Goal: Transaction & Acquisition: Book appointment/travel/reservation

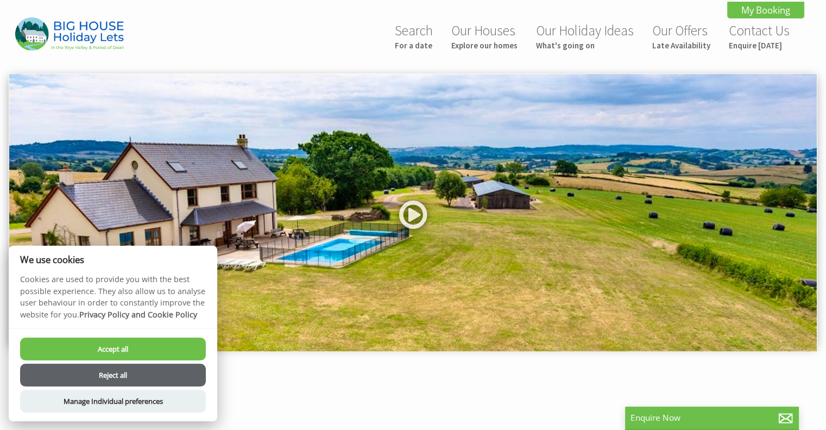
click at [132, 377] on button "Reject all" at bounding box center [113, 374] width 186 height 23
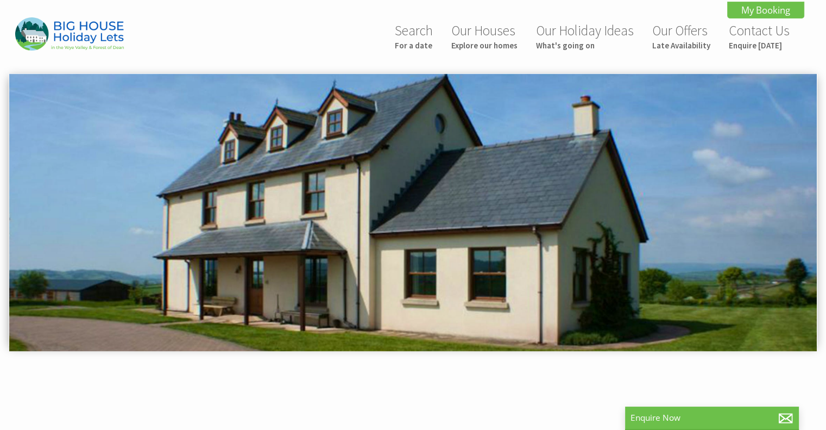
click at [581, 247] on img at bounding box center [413, 213] width 808 height 278
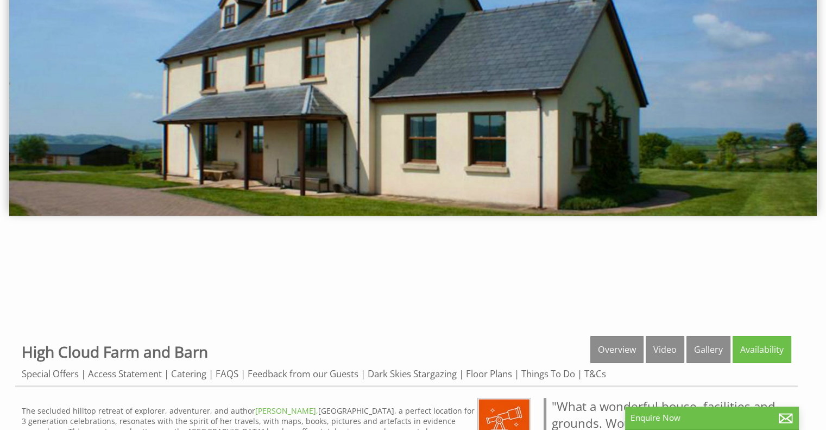
scroll to position [163, 0]
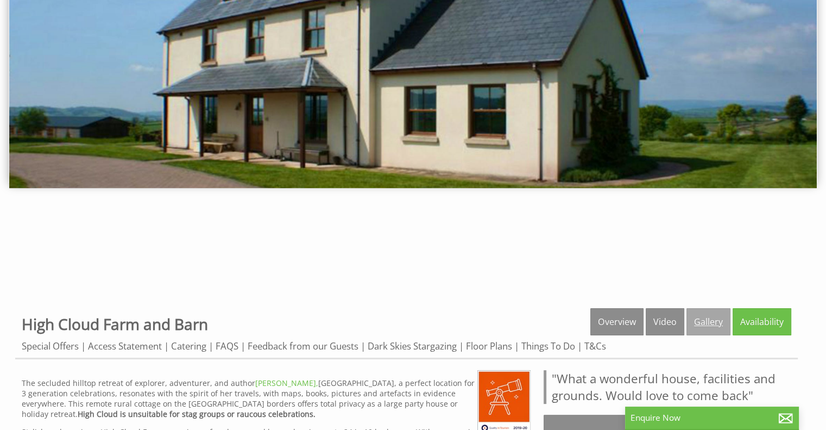
click at [703, 325] on link "Gallery" at bounding box center [709, 321] width 44 height 27
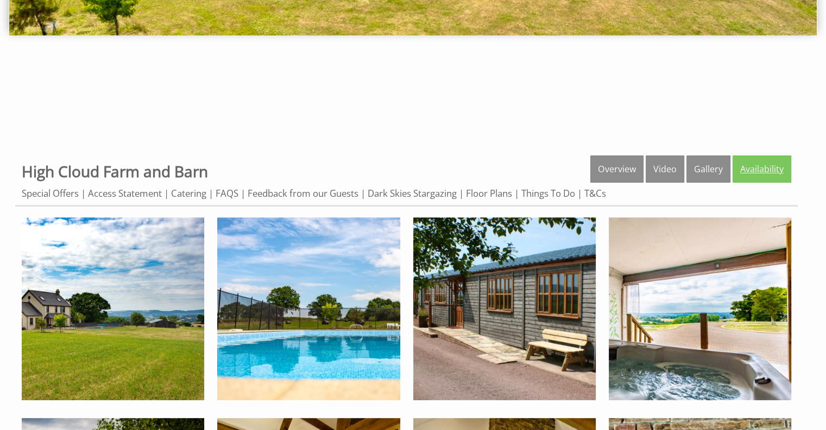
scroll to position [435, 0]
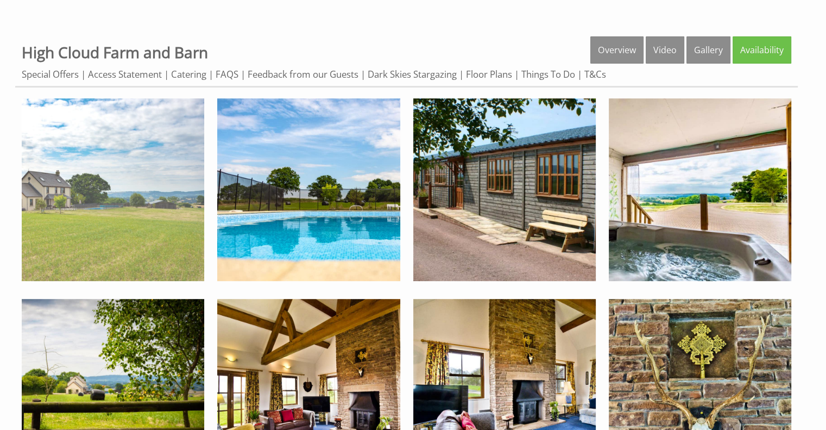
click at [153, 213] on img at bounding box center [113, 189] width 182 height 182
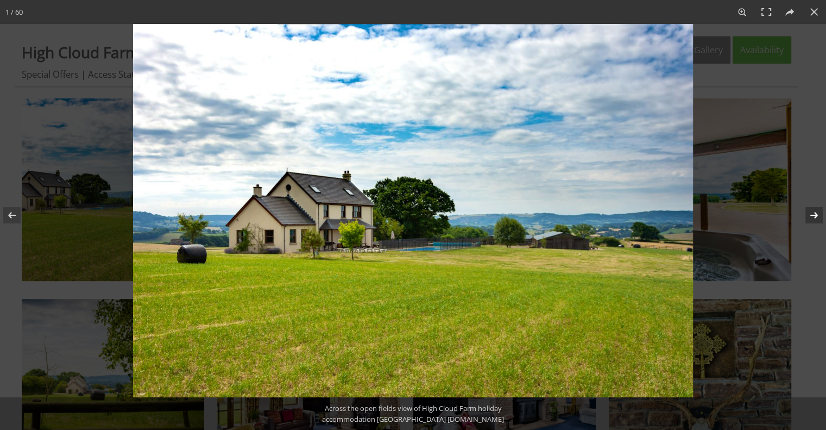
click at [816, 221] on button at bounding box center [807, 215] width 38 height 54
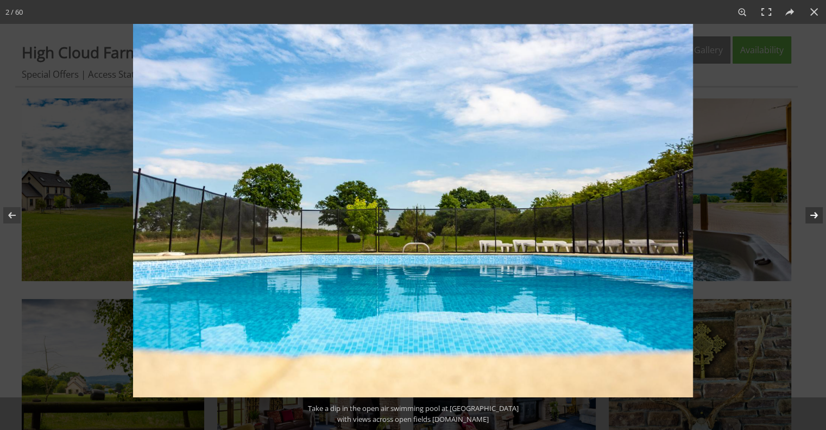
click at [816, 221] on button at bounding box center [807, 215] width 38 height 54
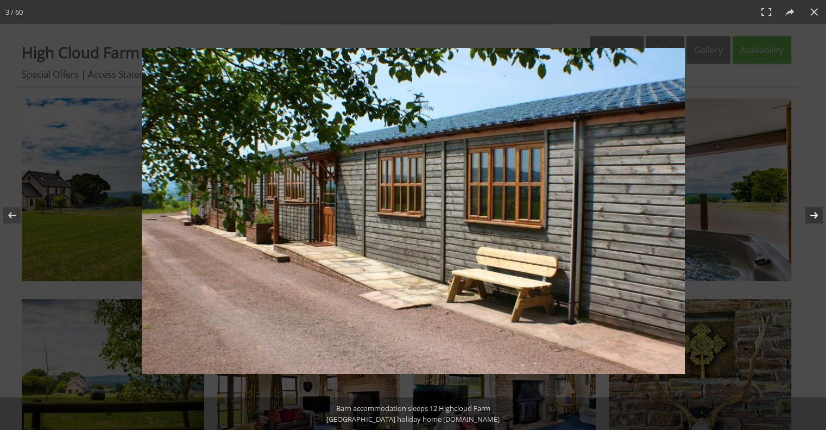
click at [816, 221] on button at bounding box center [807, 215] width 38 height 54
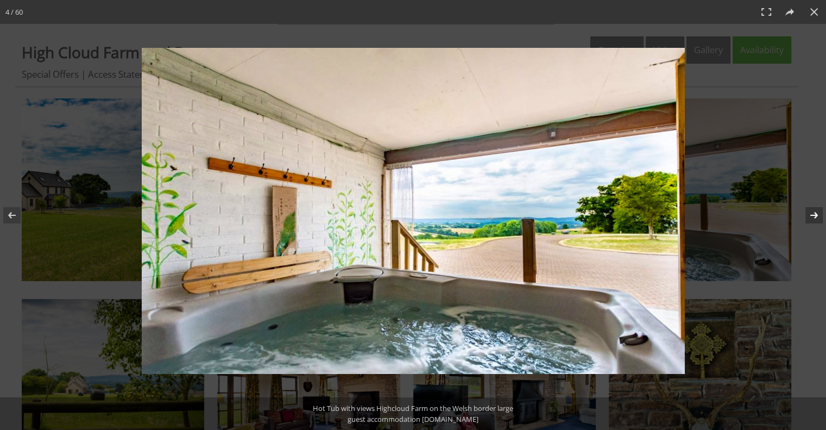
click at [816, 221] on button at bounding box center [807, 215] width 38 height 54
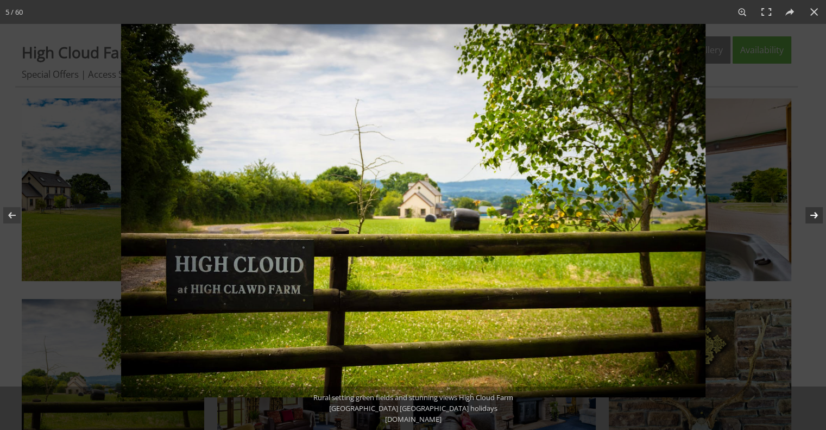
click at [816, 221] on button at bounding box center [807, 215] width 38 height 54
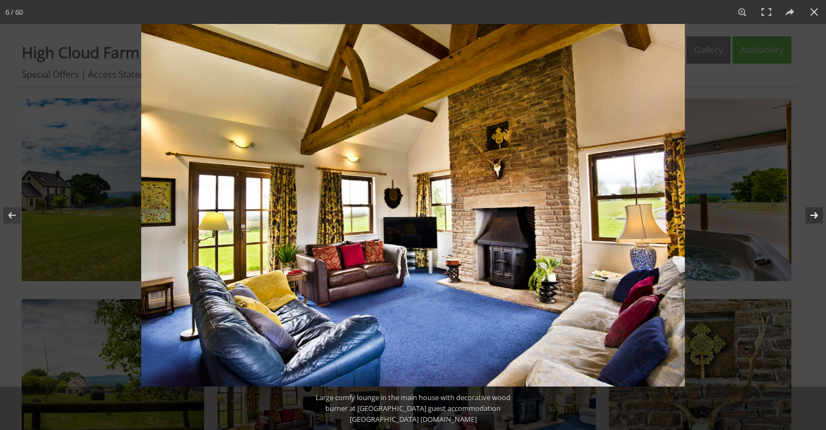
click at [816, 221] on button at bounding box center [807, 215] width 38 height 54
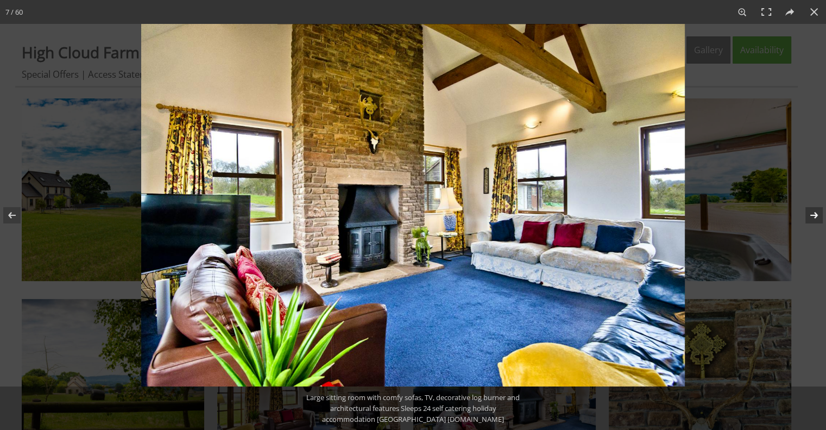
click at [816, 221] on button at bounding box center [807, 215] width 38 height 54
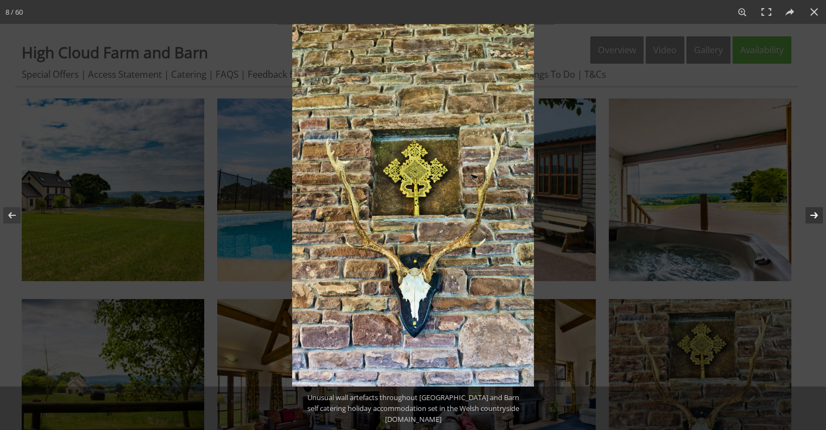
click at [816, 221] on button at bounding box center [807, 215] width 38 height 54
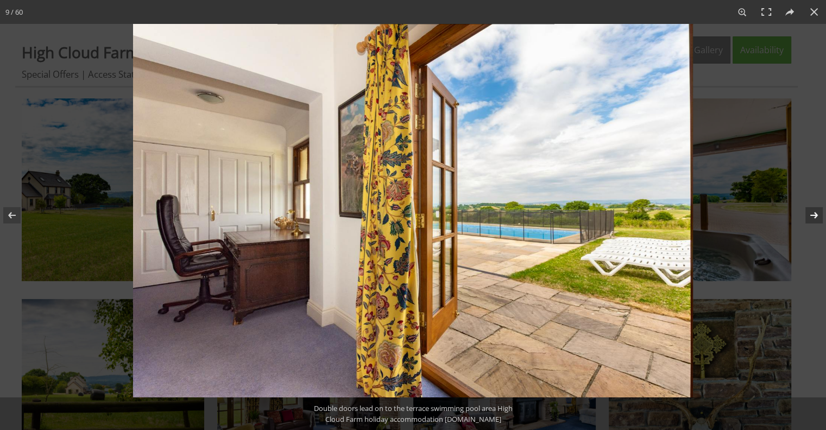
click at [815, 221] on button at bounding box center [807, 215] width 38 height 54
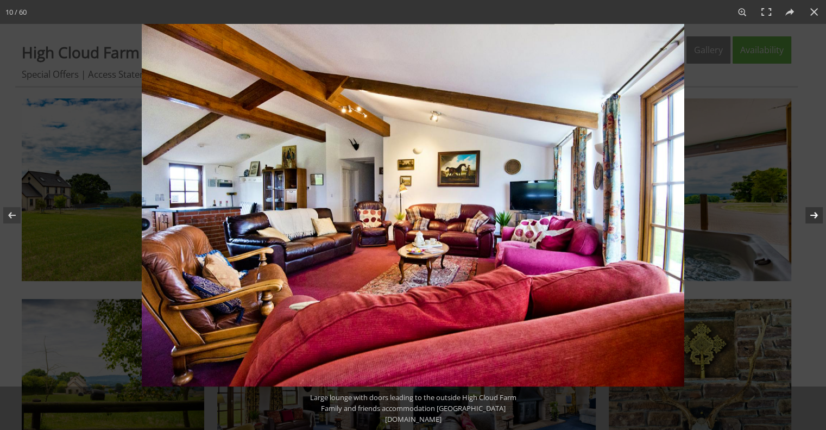
click at [814, 221] on button at bounding box center [807, 215] width 38 height 54
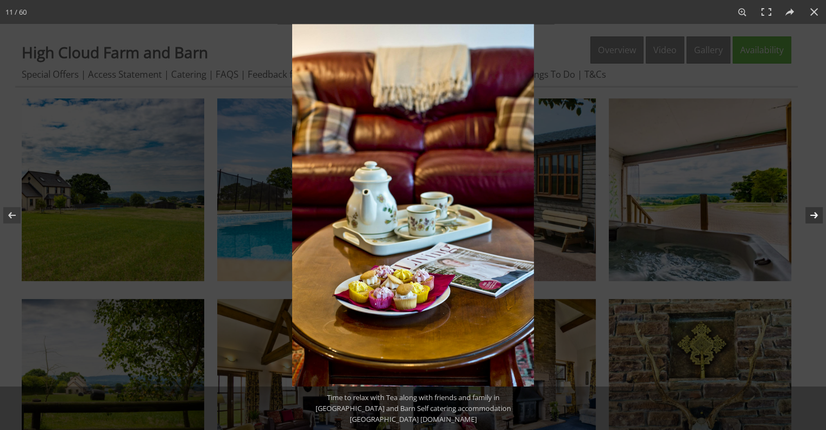
click at [814, 222] on button at bounding box center [807, 215] width 38 height 54
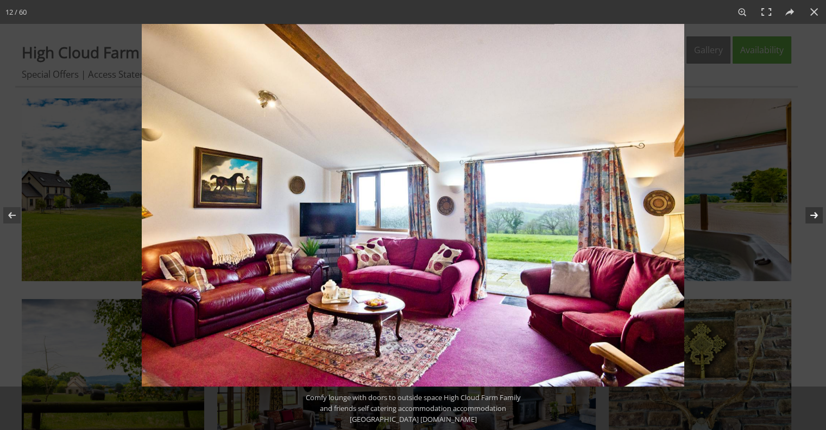
click at [813, 222] on button at bounding box center [807, 215] width 38 height 54
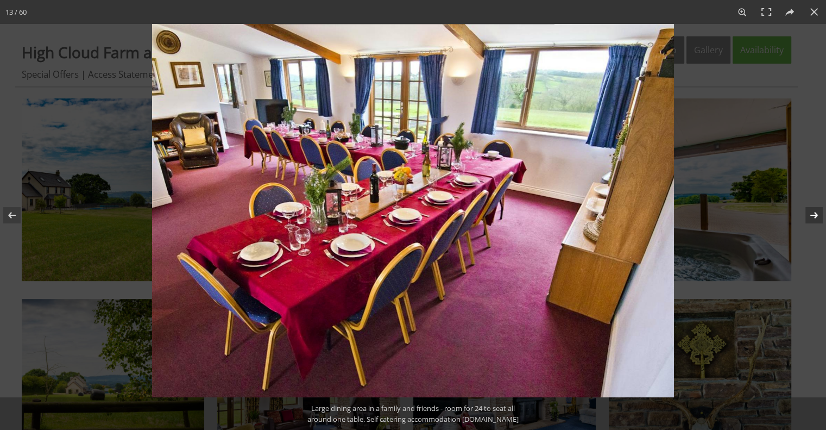
click at [813, 222] on button at bounding box center [807, 215] width 38 height 54
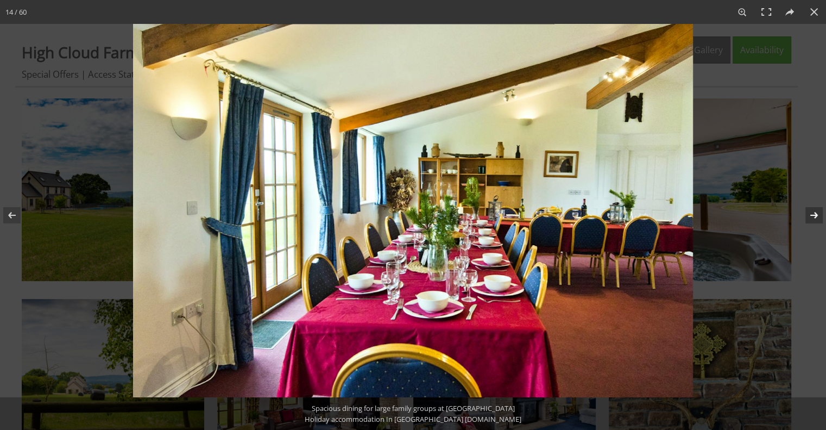
click at [813, 222] on button at bounding box center [807, 215] width 38 height 54
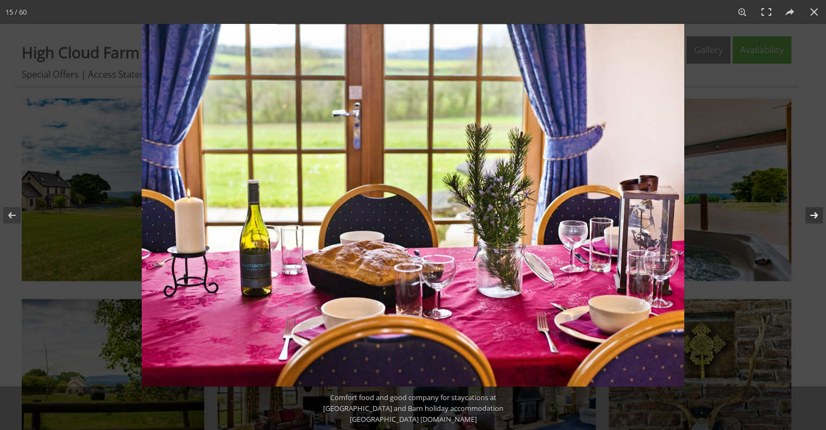
click at [813, 222] on button at bounding box center [807, 215] width 38 height 54
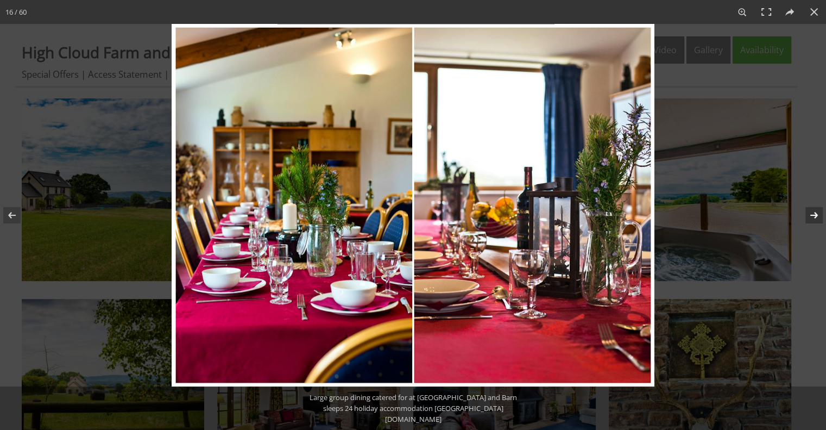
click at [810, 223] on button at bounding box center [807, 215] width 38 height 54
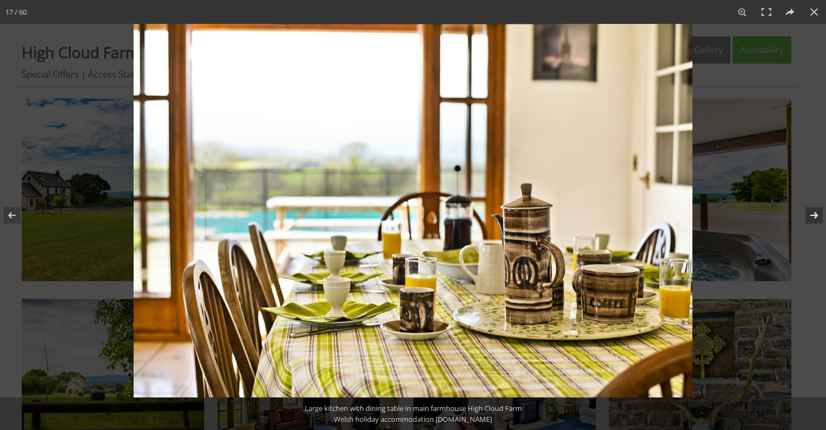
click at [810, 223] on button at bounding box center [807, 215] width 38 height 54
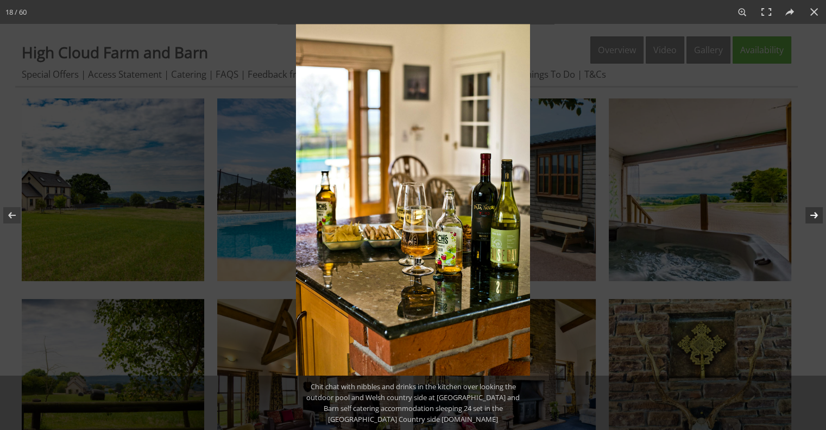
click at [810, 223] on button at bounding box center [807, 215] width 38 height 54
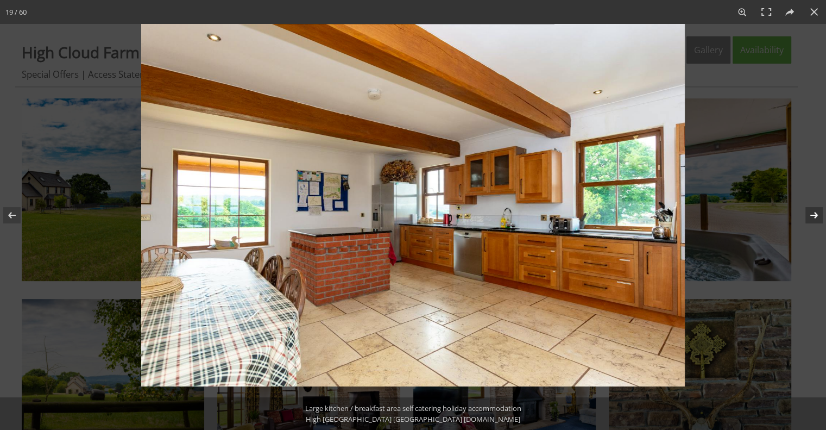
click at [810, 223] on button at bounding box center [807, 215] width 38 height 54
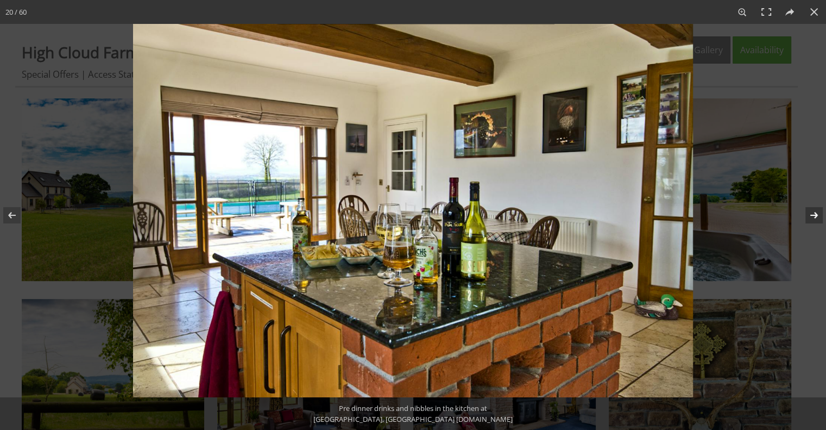
click at [810, 223] on button at bounding box center [807, 215] width 38 height 54
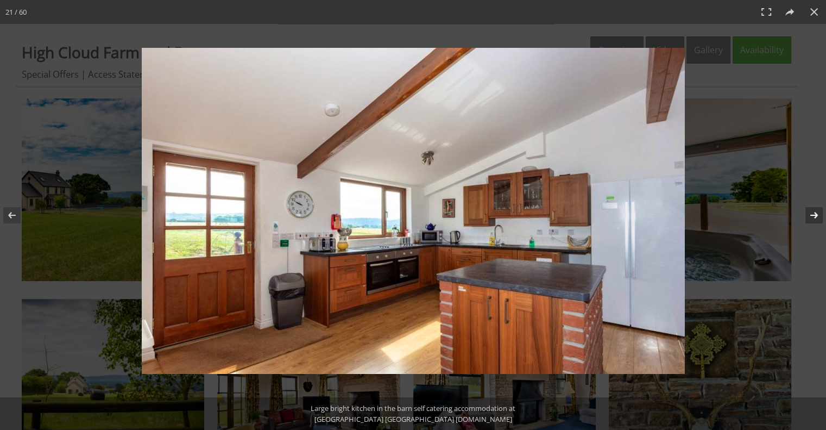
click at [810, 223] on button at bounding box center [807, 215] width 38 height 54
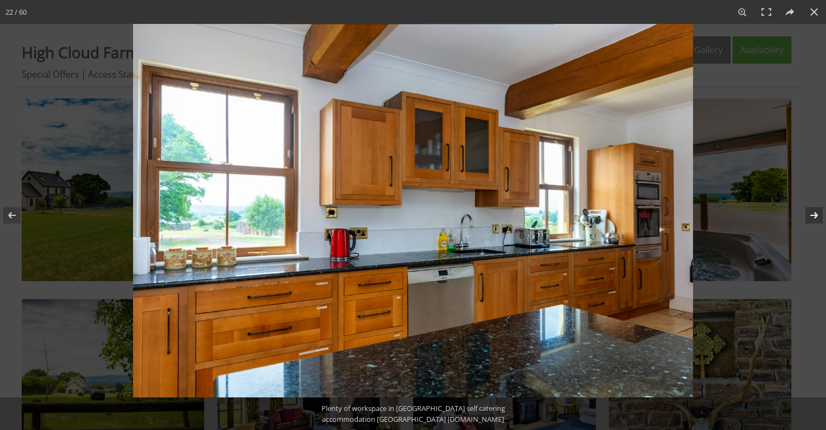
click at [810, 223] on button at bounding box center [807, 215] width 38 height 54
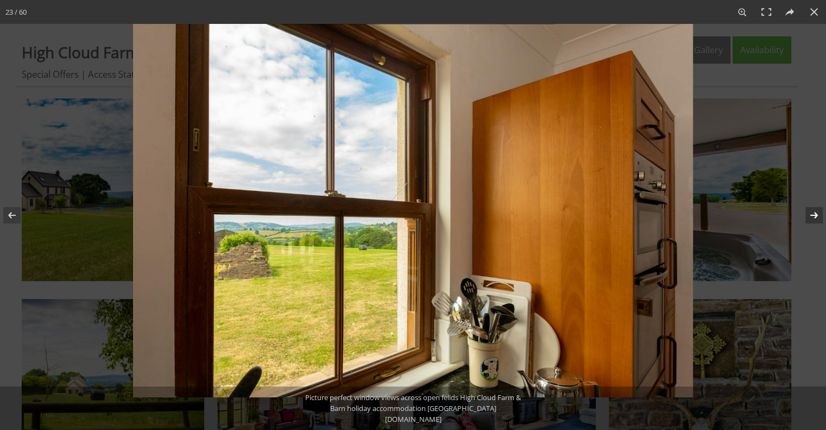
click at [810, 223] on button at bounding box center [807, 215] width 38 height 54
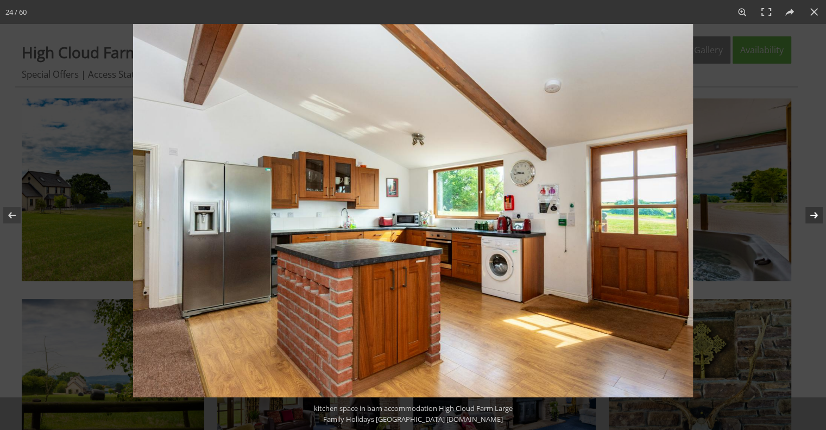
click at [810, 223] on button at bounding box center [807, 215] width 38 height 54
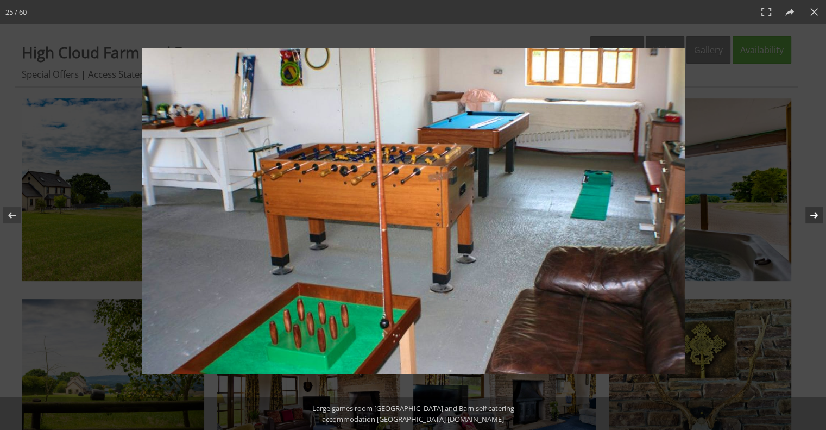
click at [810, 223] on button at bounding box center [807, 215] width 38 height 54
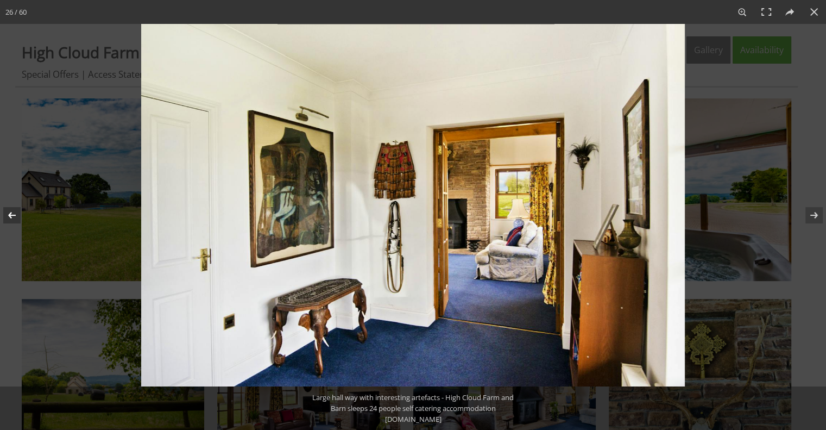
click at [16, 213] on button at bounding box center [19, 215] width 38 height 54
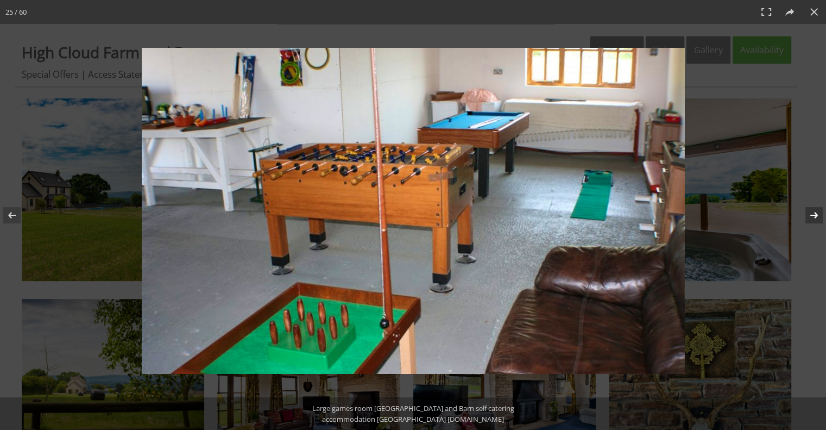
click at [808, 219] on button at bounding box center [807, 215] width 38 height 54
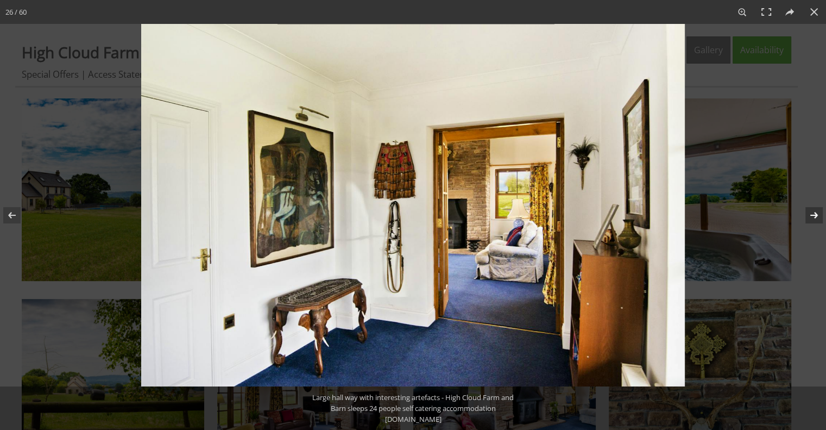
click at [808, 219] on button at bounding box center [807, 215] width 38 height 54
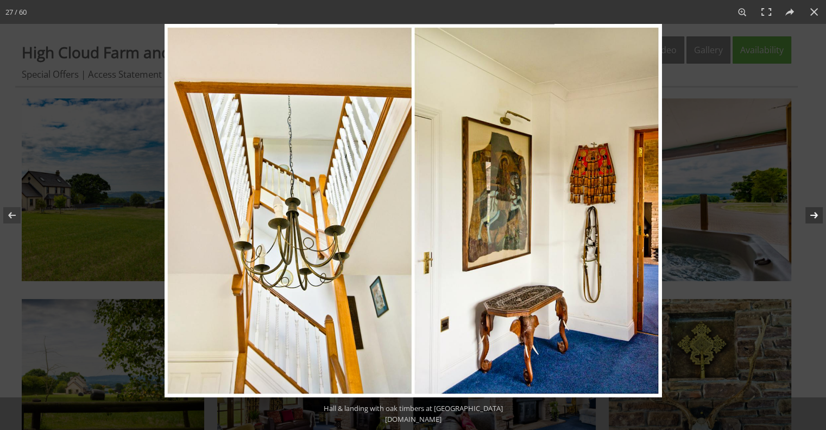
click at [808, 219] on button at bounding box center [807, 215] width 38 height 54
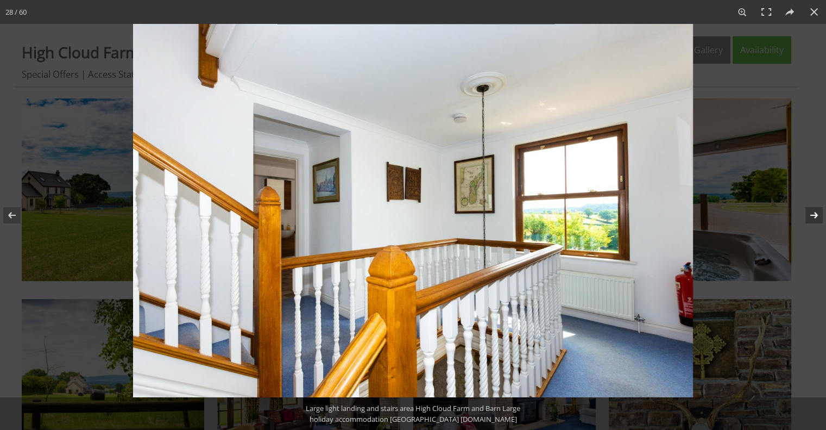
click at [808, 219] on button at bounding box center [807, 215] width 38 height 54
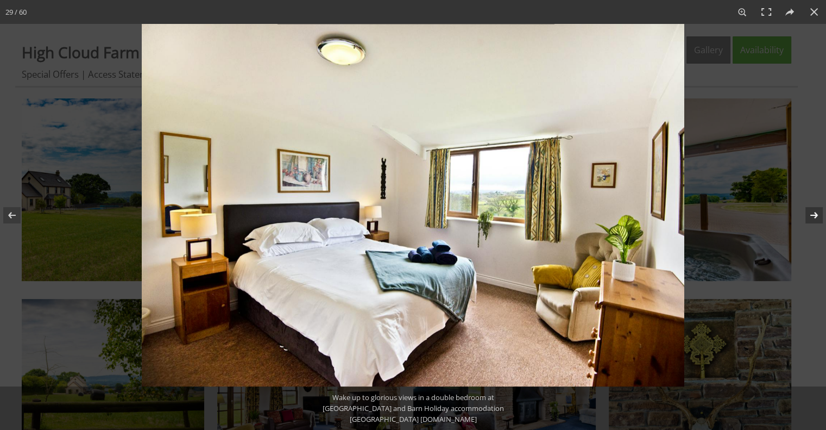
click at [808, 219] on button at bounding box center [807, 215] width 38 height 54
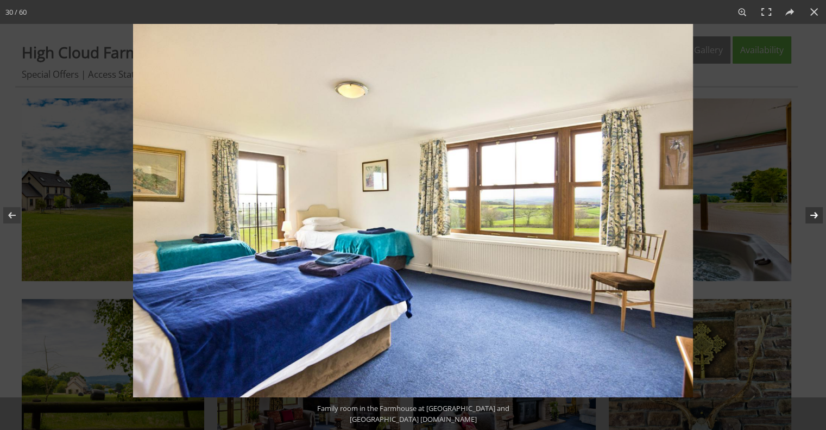
click at [808, 219] on button at bounding box center [807, 215] width 38 height 54
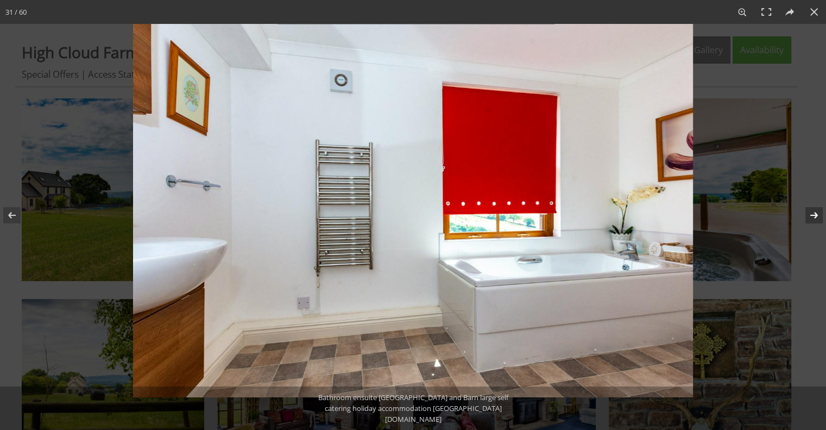
click at [808, 219] on button at bounding box center [807, 215] width 38 height 54
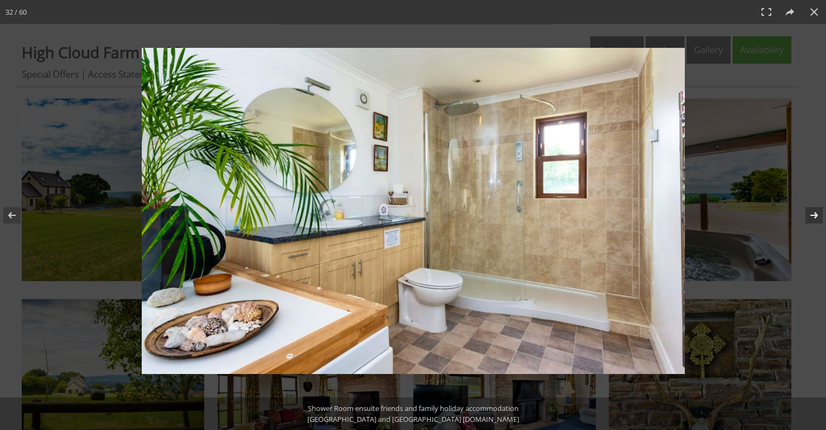
click at [808, 219] on button at bounding box center [807, 215] width 38 height 54
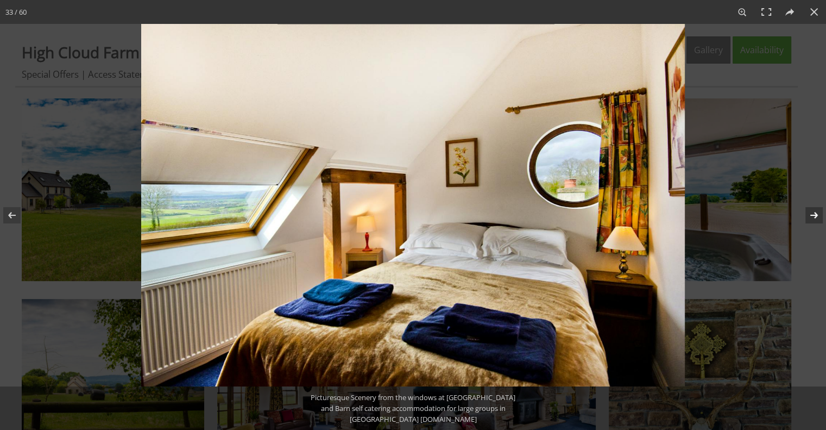
click at [808, 219] on button at bounding box center [807, 215] width 38 height 54
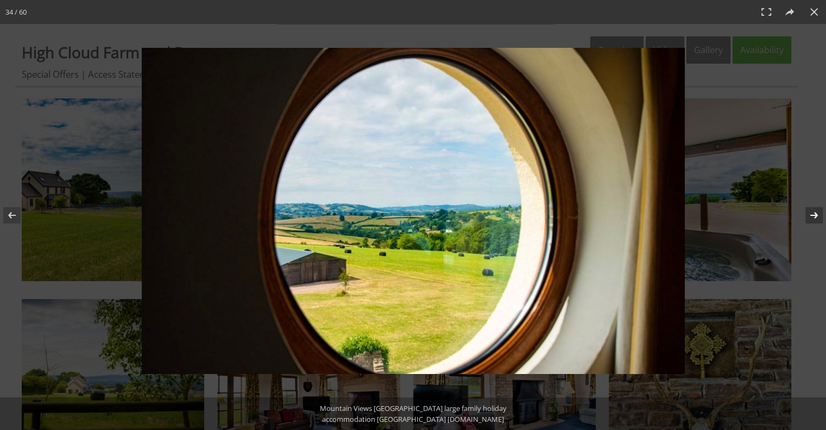
click at [808, 219] on button at bounding box center [807, 215] width 38 height 54
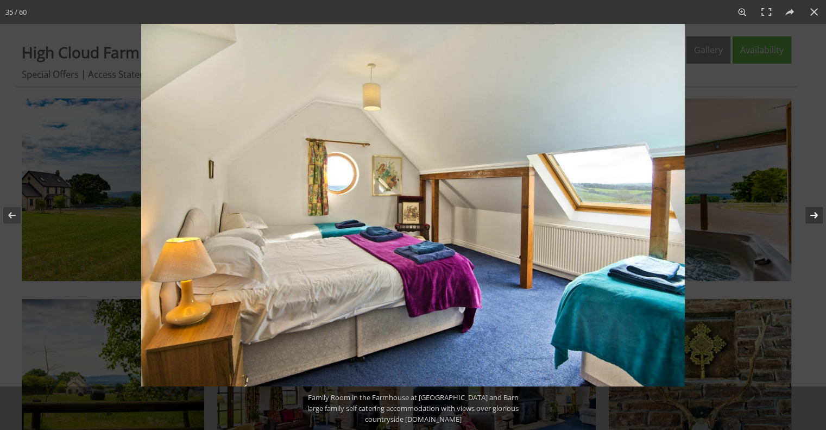
click at [808, 219] on button at bounding box center [807, 215] width 38 height 54
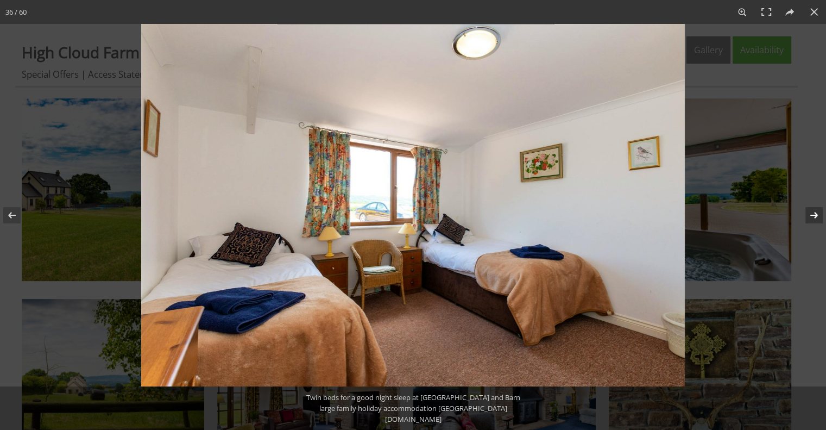
click at [808, 219] on button at bounding box center [807, 215] width 38 height 54
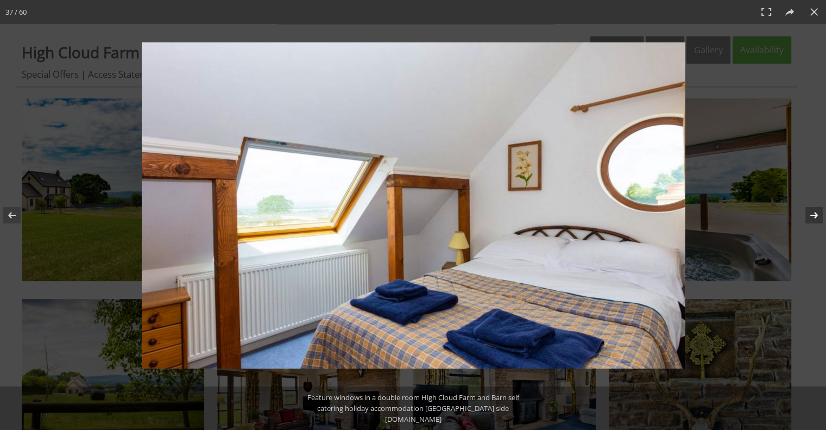
click at [808, 219] on button at bounding box center [807, 215] width 38 height 54
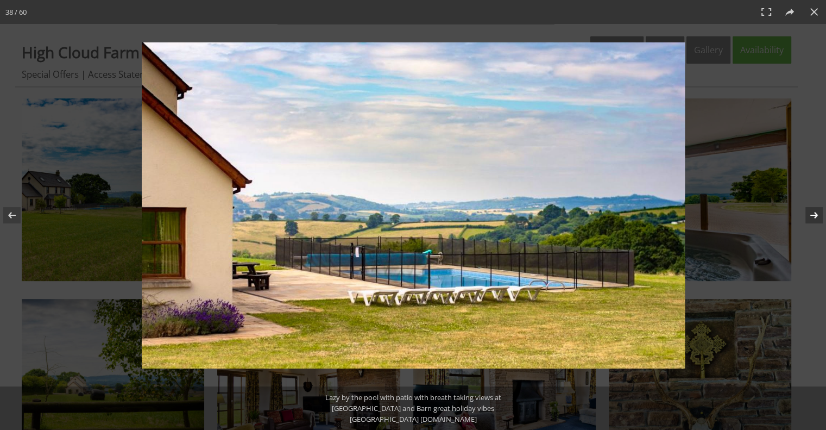
click at [808, 219] on button at bounding box center [807, 215] width 38 height 54
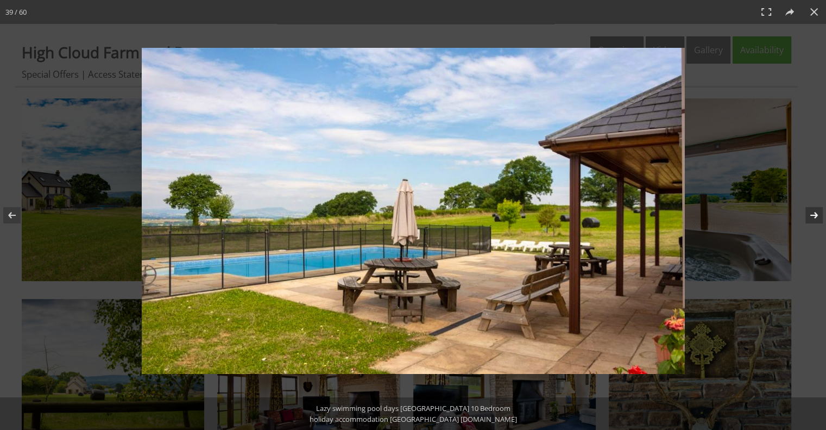
click at [808, 219] on button at bounding box center [807, 215] width 38 height 54
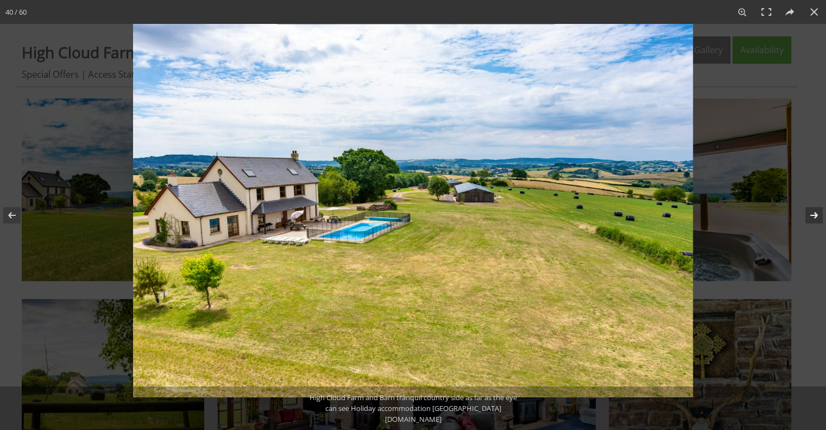
click at [808, 219] on button at bounding box center [807, 215] width 38 height 54
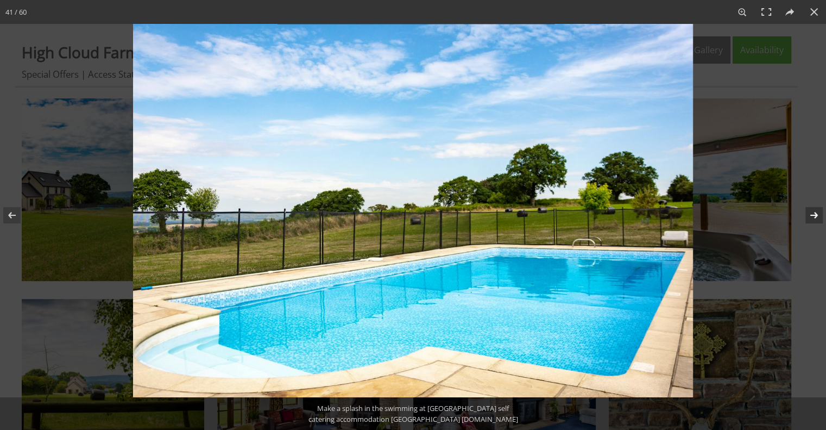
click at [808, 219] on button at bounding box center [807, 215] width 38 height 54
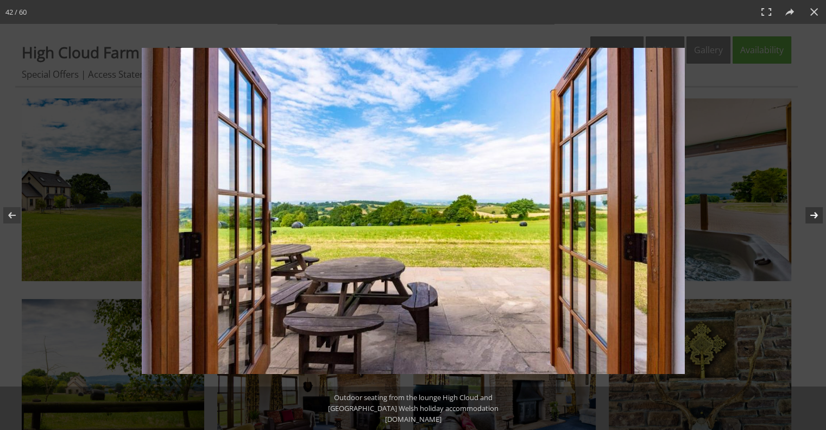
click at [808, 219] on button at bounding box center [807, 215] width 38 height 54
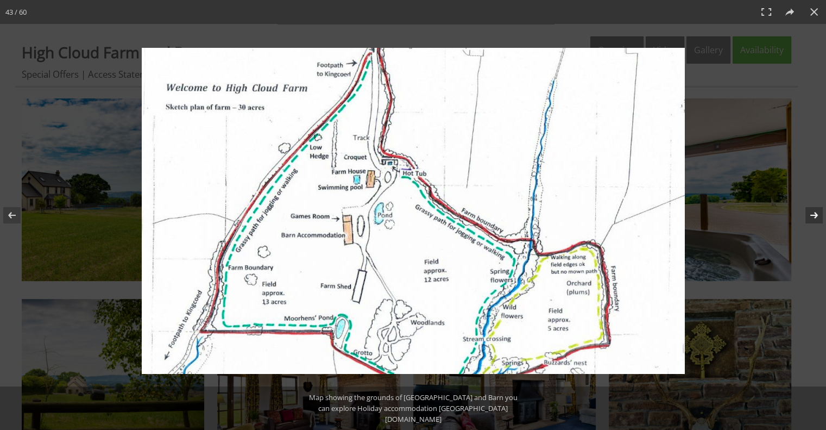
click at [808, 219] on button at bounding box center [807, 215] width 38 height 54
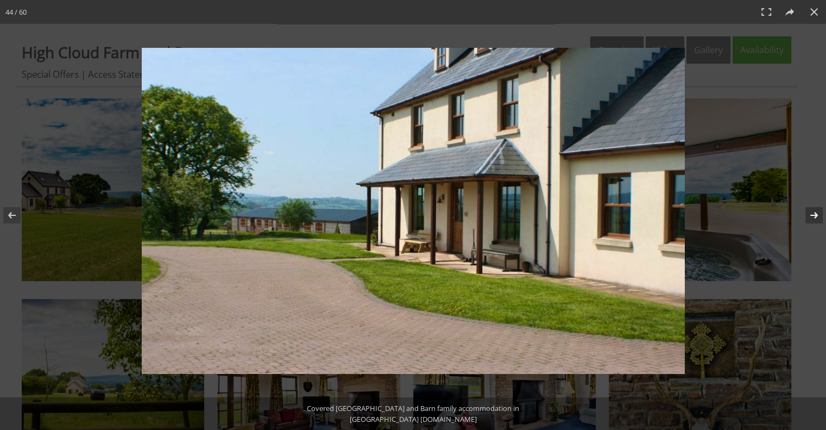
click at [808, 219] on button at bounding box center [807, 215] width 38 height 54
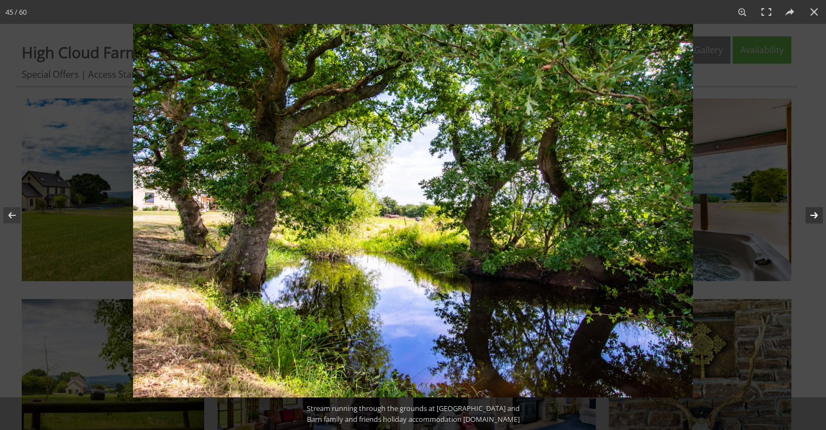
click at [808, 219] on button at bounding box center [807, 215] width 38 height 54
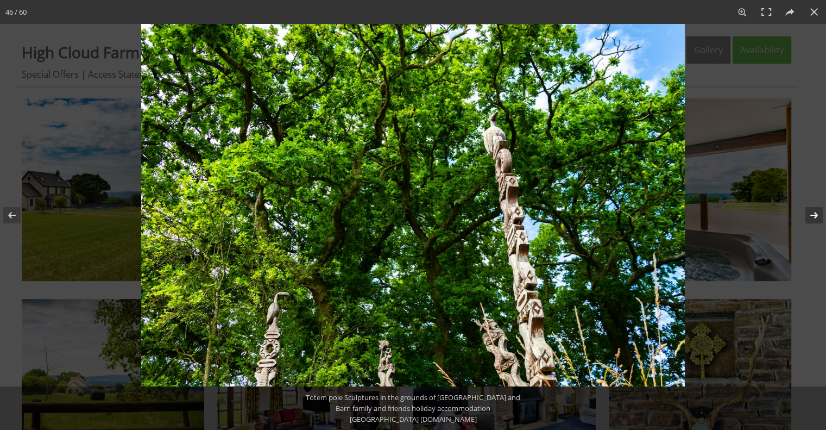
click at [808, 219] on button at bounding box center [807, 215] width 38 height 54
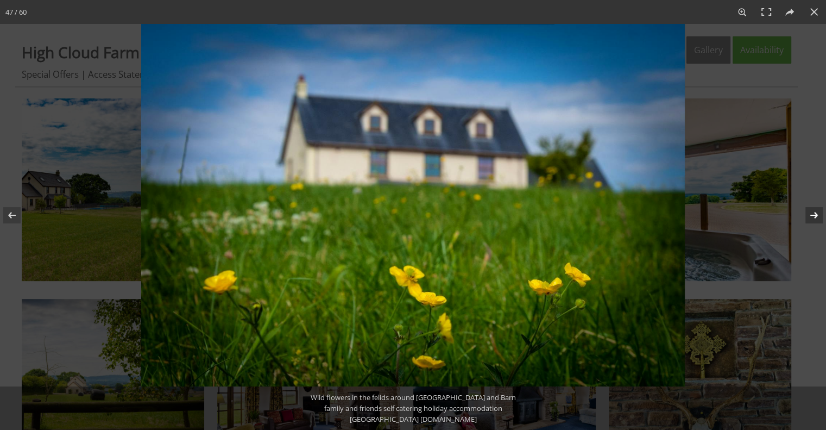
click at [808, 219] on button at bounding box center [807, 215] width 38 height 54
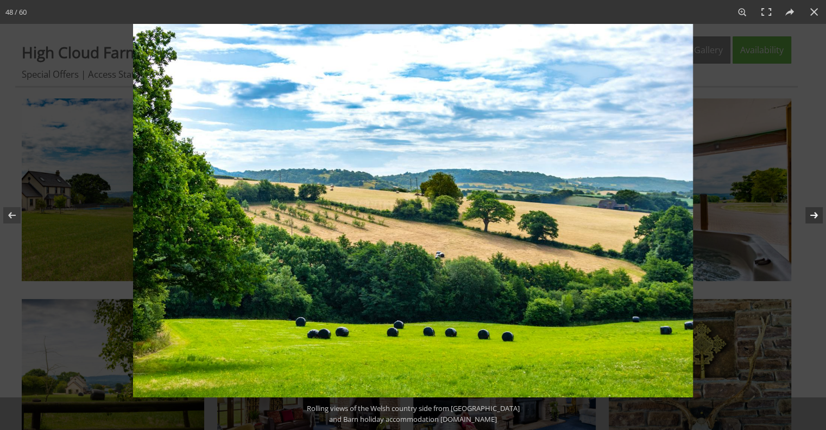
click at [808, 219] on button at bounding box center [807, 215] width 38 height 54
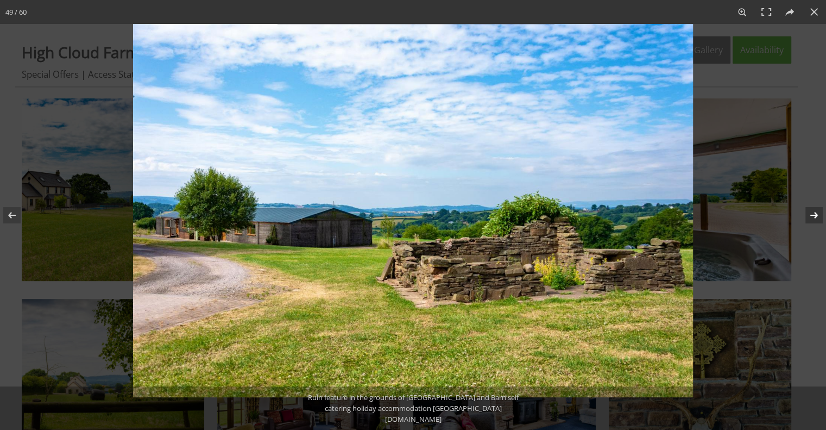
click at [808, 219] on button at bounding box center [807, 215] width 38 height 54
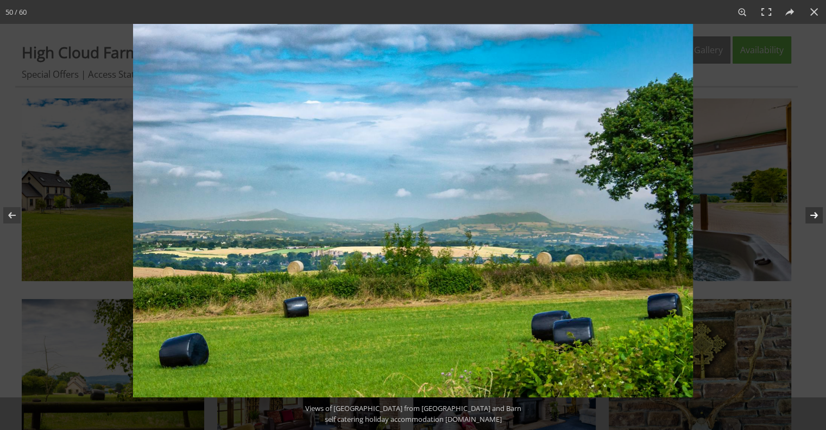
click at [808, 219] on button at bounding box center [807, 215] width 38 height 54
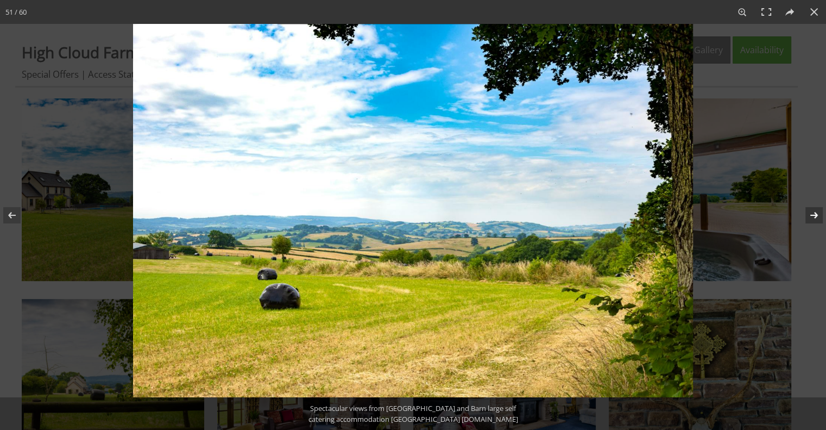
click at [808, 219] on button at bounding box center [807, 215] width 38 height 54
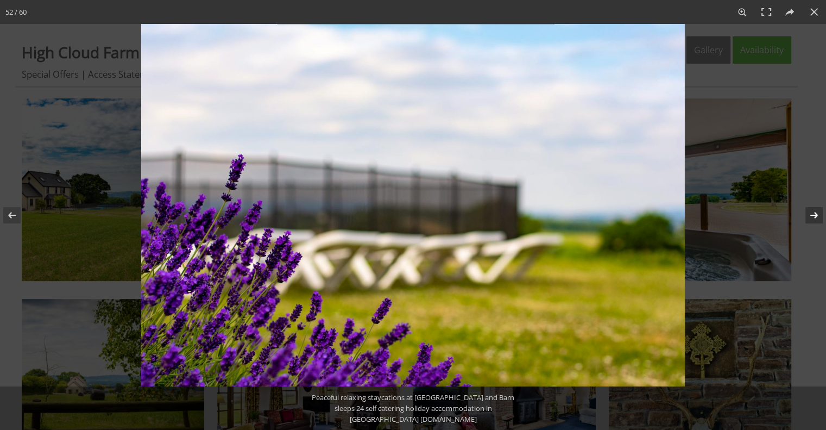
click at [808, 219] on button at bounding box center [807, 215] width 38 height 54
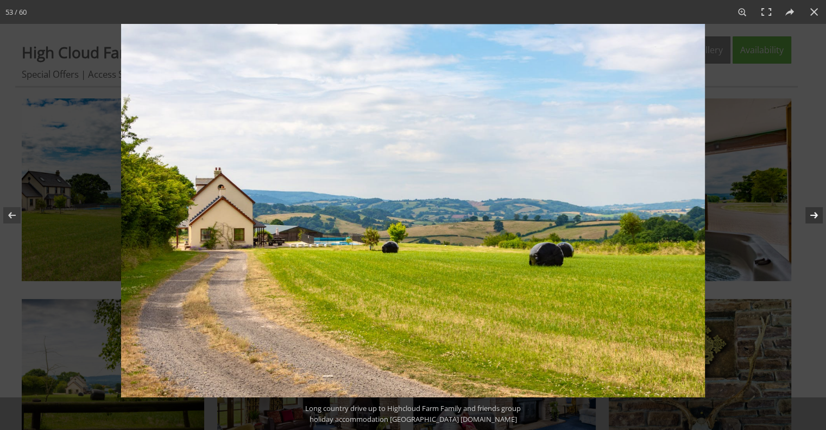
click at [808, 219] on button at bounding box center [807, 215] width 38 height 54
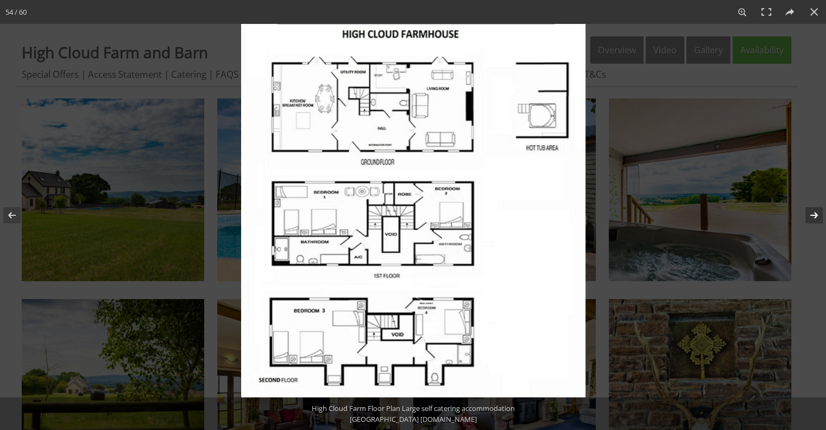
click at [808, 219] on button at bounding box center [807, 215] width 38 height 54
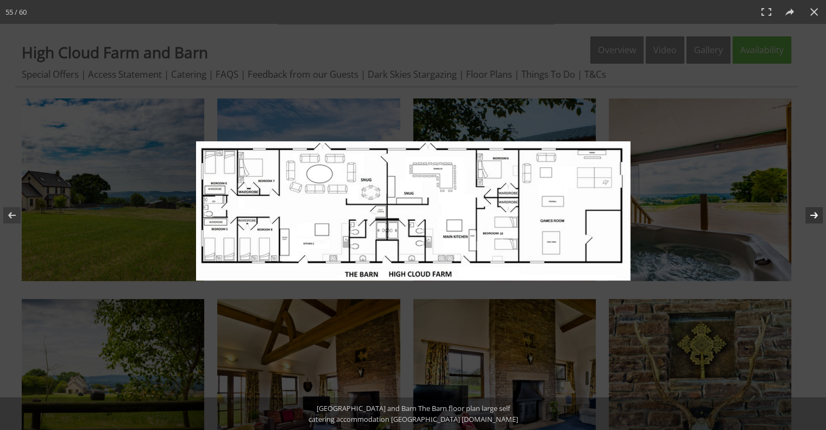
click at [808, 219] on button at bounding box center [807, 215] width 38 height 54
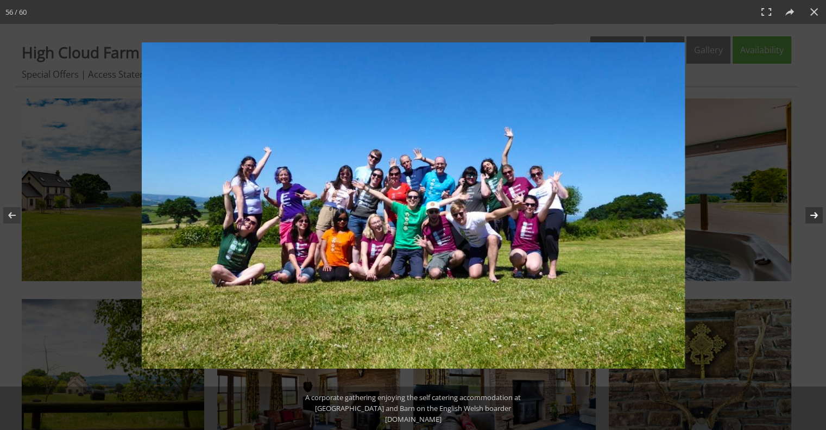
click at [808, 219] on button at bounding box center [807, 215] width 38 height 54
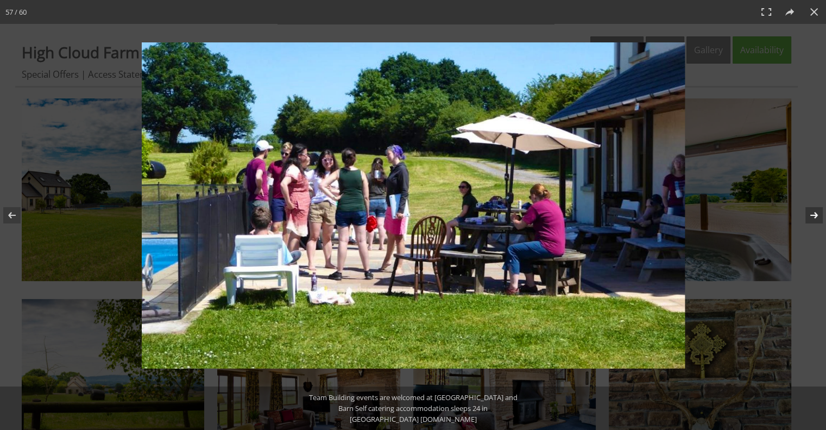
click at [808, 219] on button at bounding box center [807, 215] width 38 height 54
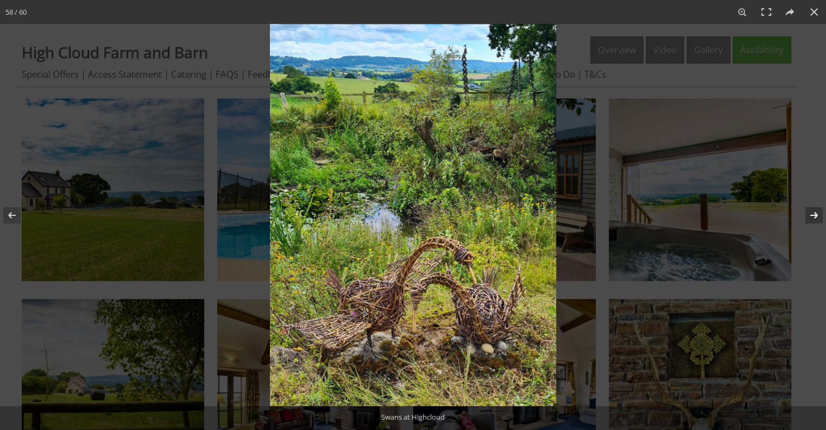
click at [808, 219] on button at bounding box center [807, 215] width 38 height 54
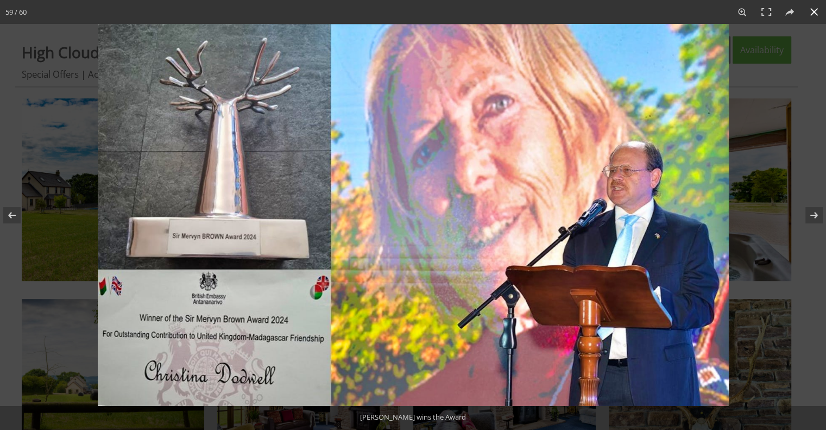
click at [813, 15] on button at bounding box center [814, 12] width 24 height 24
